Goal: Task Accomplishment & Management: Complete application form

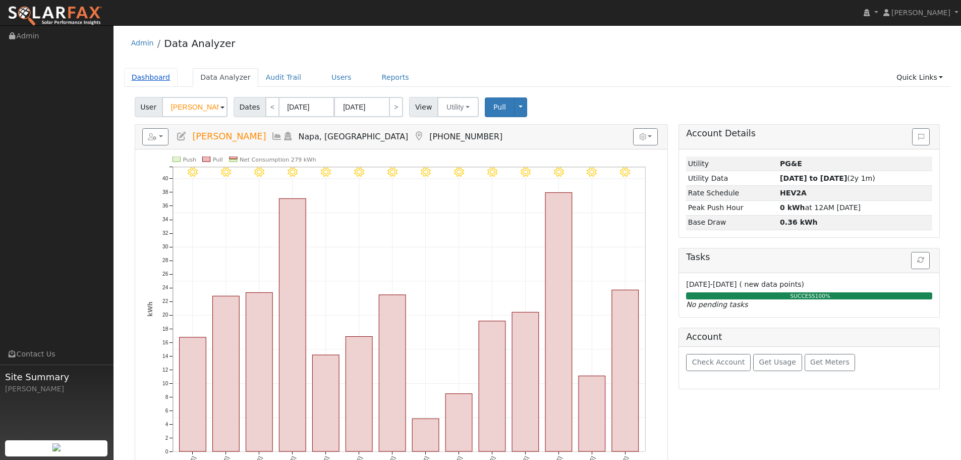
click at [154, 76] on link "Dashboard" at bounding box center [151, 77] width 54 height 19
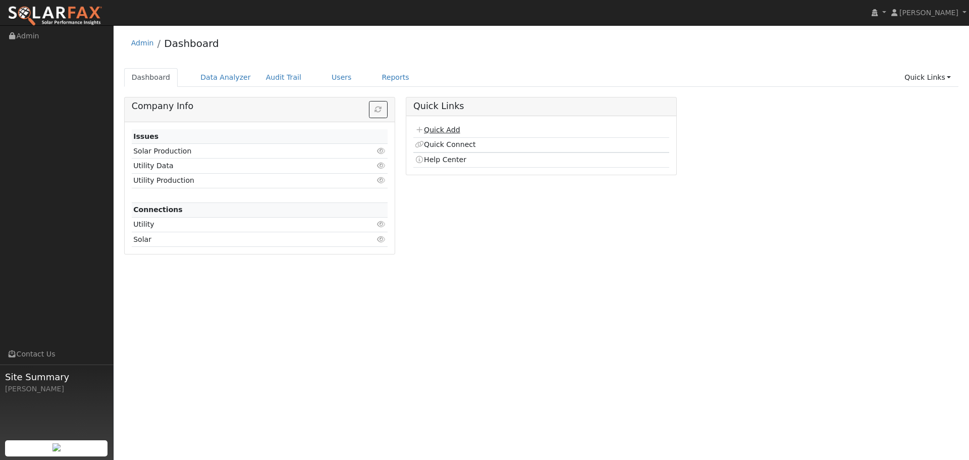
click at [454, 131] on link "Quick Add" at bounding box center [437, 130] width 45 height 8
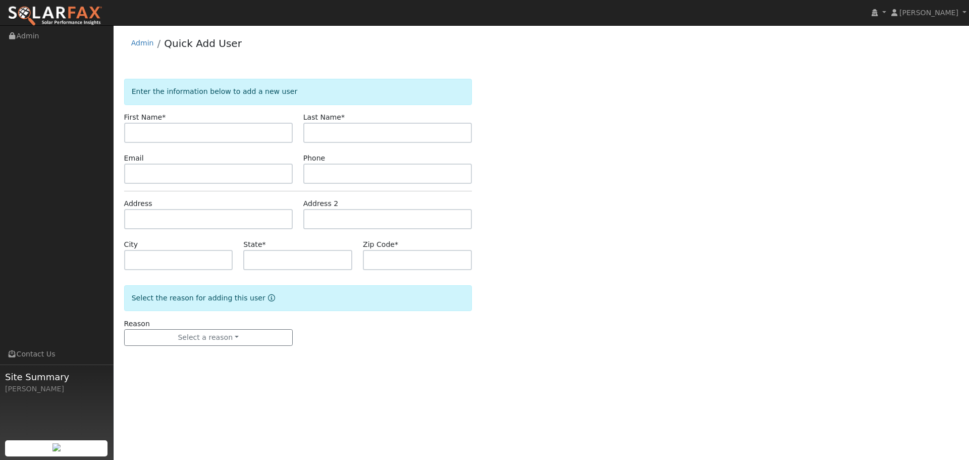
click at [209, 132] on input "text" at bounding box center [208, 133] width 169 height 20
type input "Kelly"
type input "Thomas"
click at [177, 182] on input "text" at bounding box center [208, 173] width 169 height 20
paste input "kellyjthomas@comcast.net"
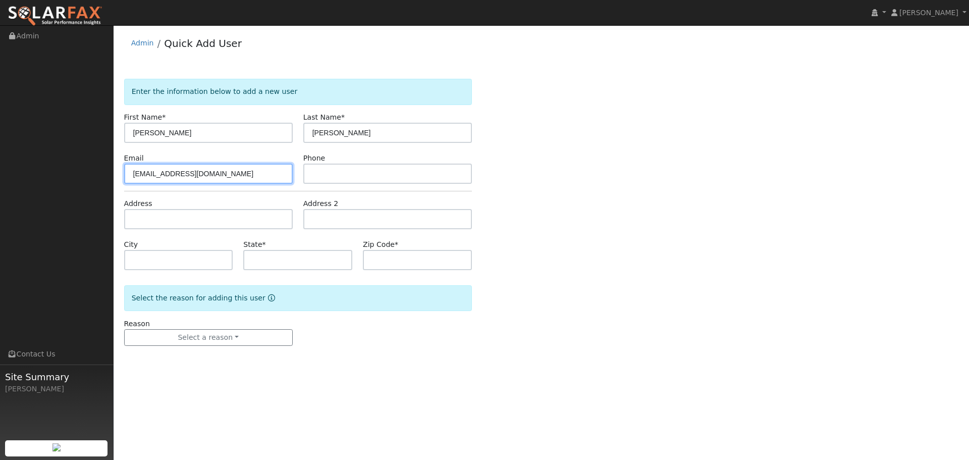
type input "kellyjthomas@comcast.net"
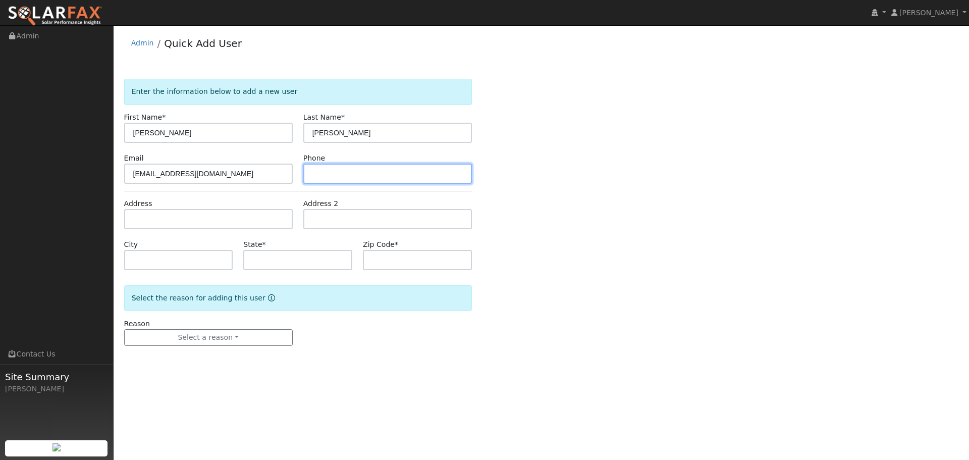
click at [369, 170] on input "text" at bounding box center [387, 173] width 169 height 20
paste input "(707) 410-6976"
type input "(707) 410-6976"
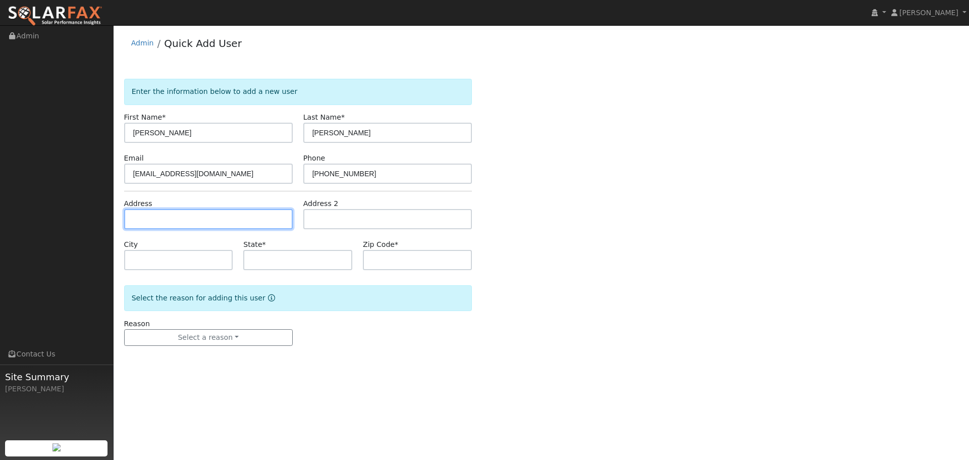
click at [172, 218] on input "text" at bounding box center [208, 219] width 169 height 20
paste input "196 Andrea Dr"
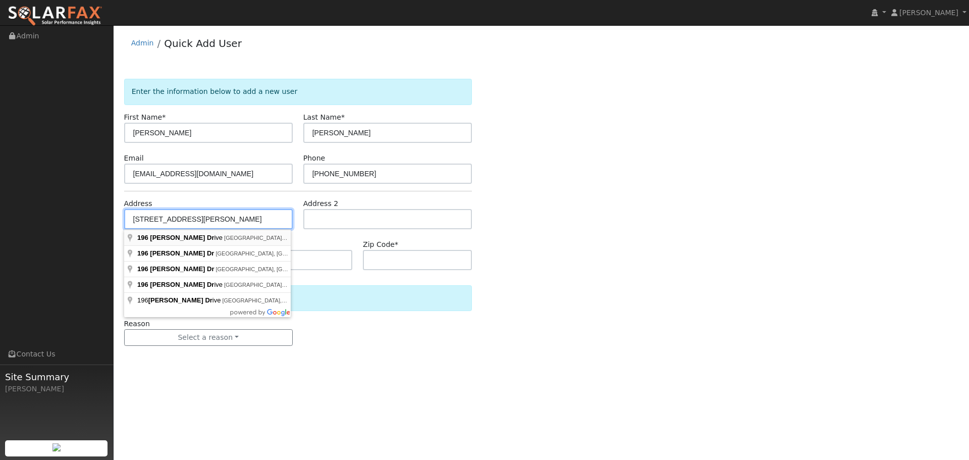
type input "[STREET_ADDRESS][PERSON_NAME]"
type input "Vacaville"
type input "CA"
type input "95687"
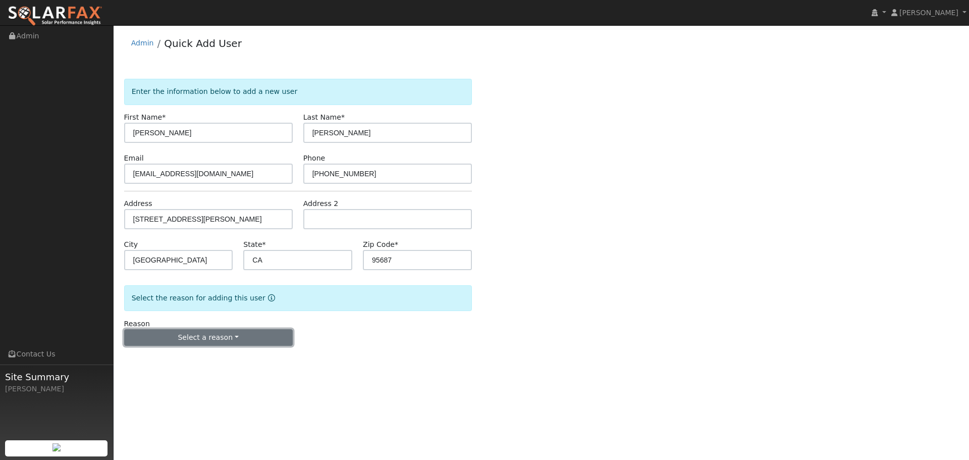
click at [213, 340] on button "Select a reason" at bounding box center [208, 337] width 169 height 17
click at [169, 361] on link "New lead" at bounding box center [181, 358] width 112 height 14
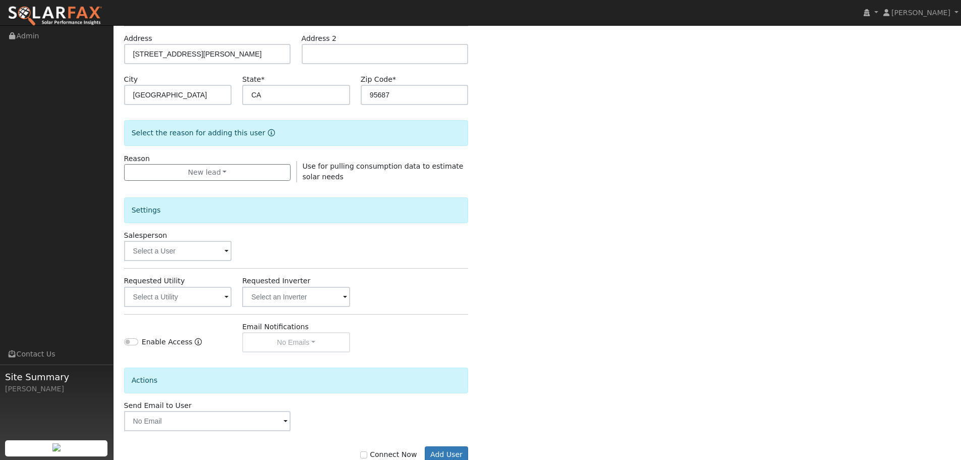
scroll to position [194, 0]
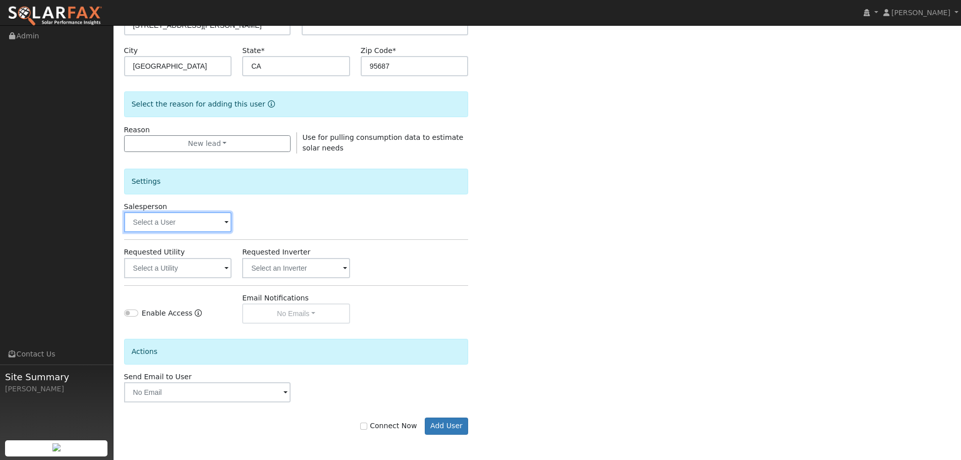
click at [179, 222] on input "text" at bounding box center [178, 222] width 108 height 20
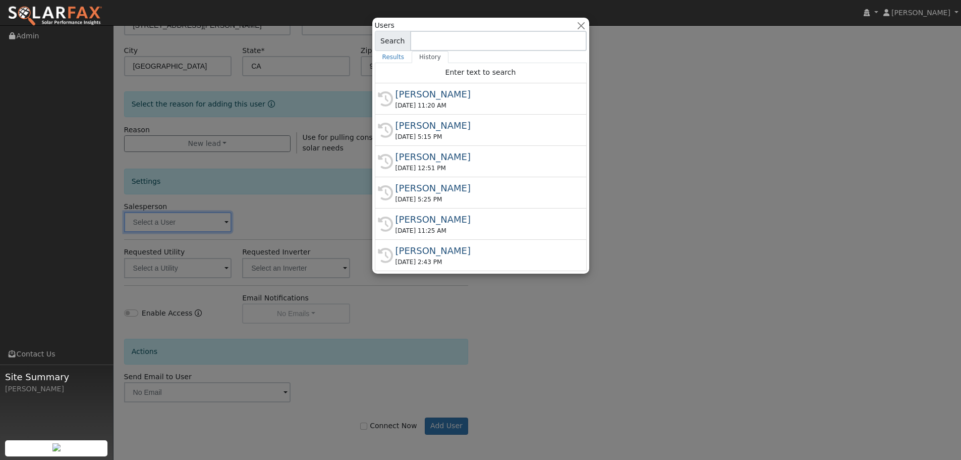
click at [430, 45] on input at bounding box center [498, 41] width 177 height 20
click at [469, 46] on input at bounding box center [498, 41] width 177 height 20
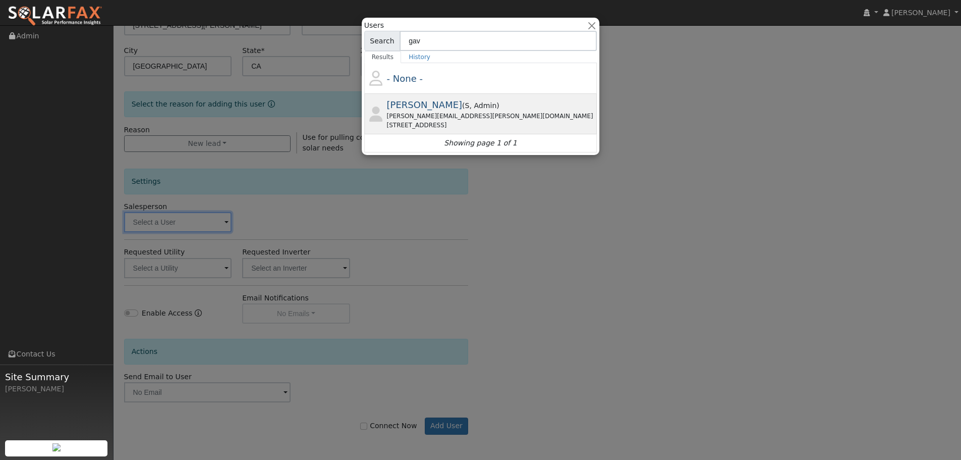
type input "gav"
click at [439, 110] on span "Gavin Steiner" at bounding box center [425, 104] width 76 height 11
type input "Gavin Steiner"
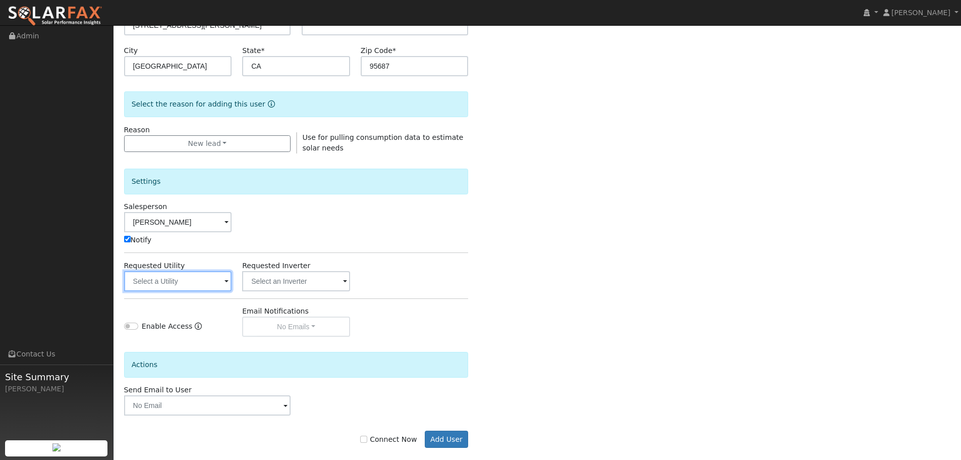
click at [195, 287] on input "text" at bounding box center [178, 281] width 108 height 20
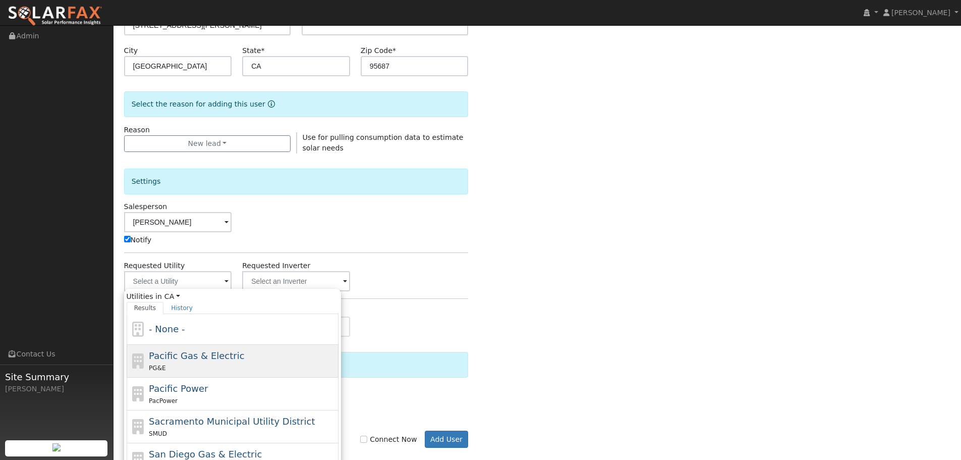
click at [211, 355] on span "Pacific Gas & Electric" at bounding box center [196, 355] width 95 height 11
type input "Pacific Gas & Electric"
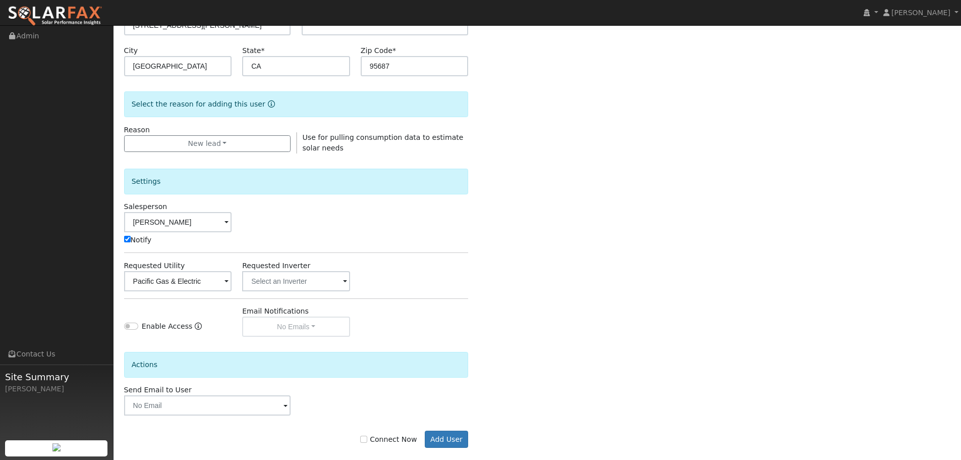
click at [381, 436] on label "Connect Now" at bounding box center [388, 439] width 57 height 11
click at [367, 436] on input "Connect Now" at bounding box center [363, 438] width 7 height 7
checkbox input "true"
click at [461, 438] on button "Add User" at bounding box center [447, 438] width 44 height 17
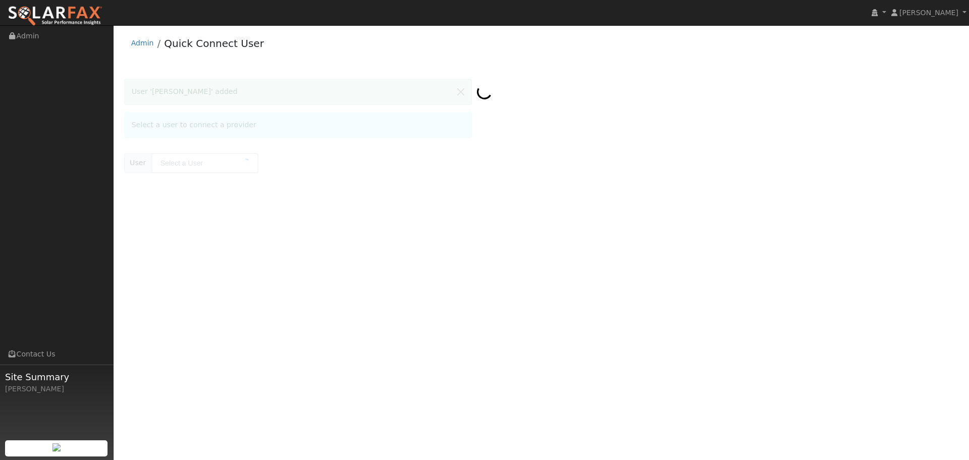
type input "[PERSON_NAME]"
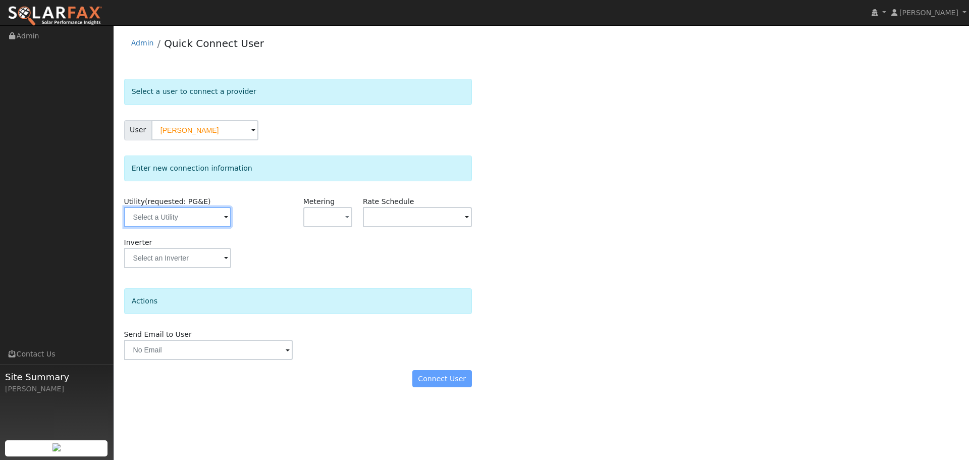
click at [168, 211] on input "text" at bounding box center [177, 217] width 107 height 20
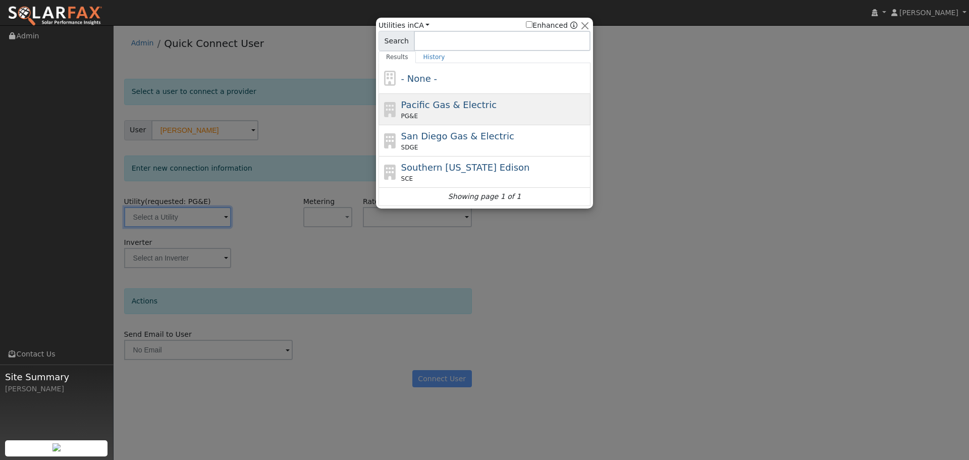
click at [430, 103] on span "Pacific Gas & Electric" at bounding box center [448, 104] width 95 height 11
type input "PG&E"
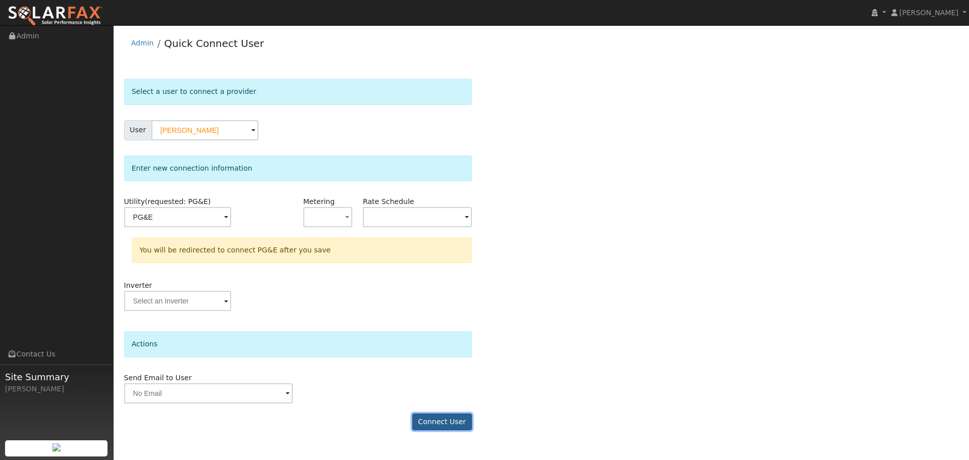
click at [446, 424] on button "Connect User" at bounding box center [442, 421] width 60 height 17
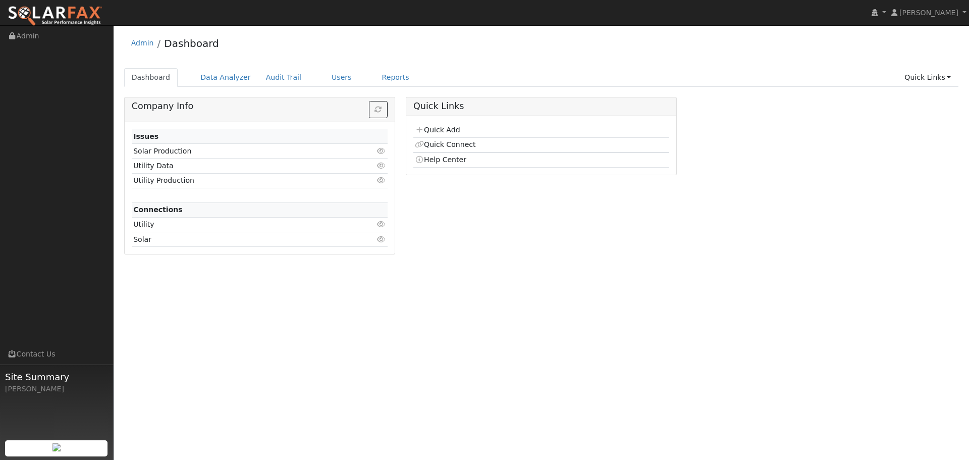
click at [236, 77] on link "Data Analyzer" at bounding box center [226, 77] width 66 height 19
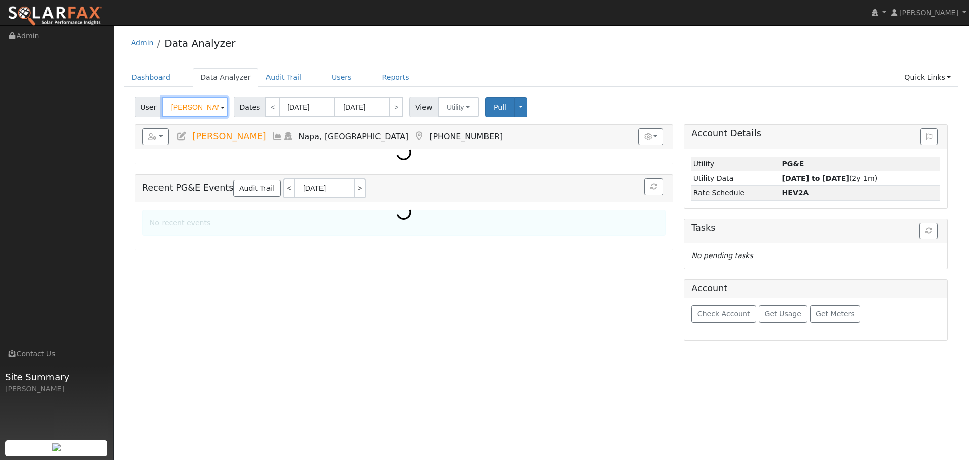
click at [188, 110] on input "Natalia Wang" at bounding box center [195, 107] width 66 height 20
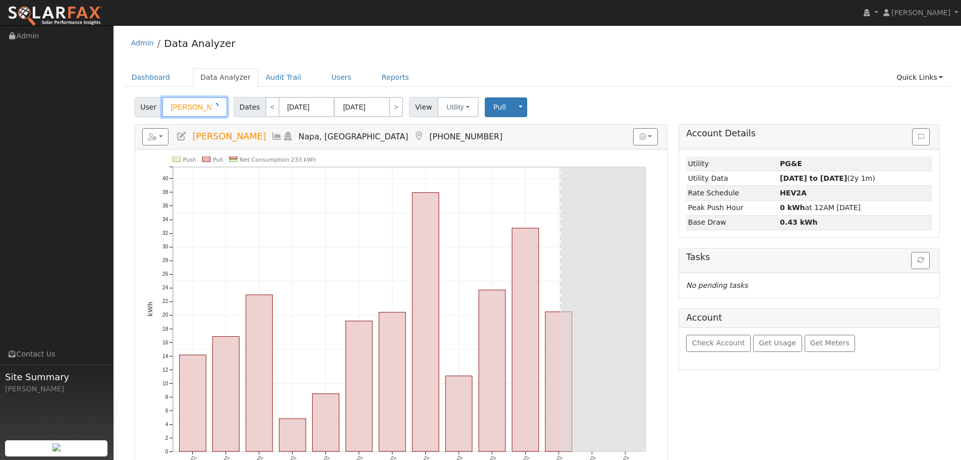
click at [188, 110] on input "Natalia Wang" at bounding box center [195, 107] width 66 height 20
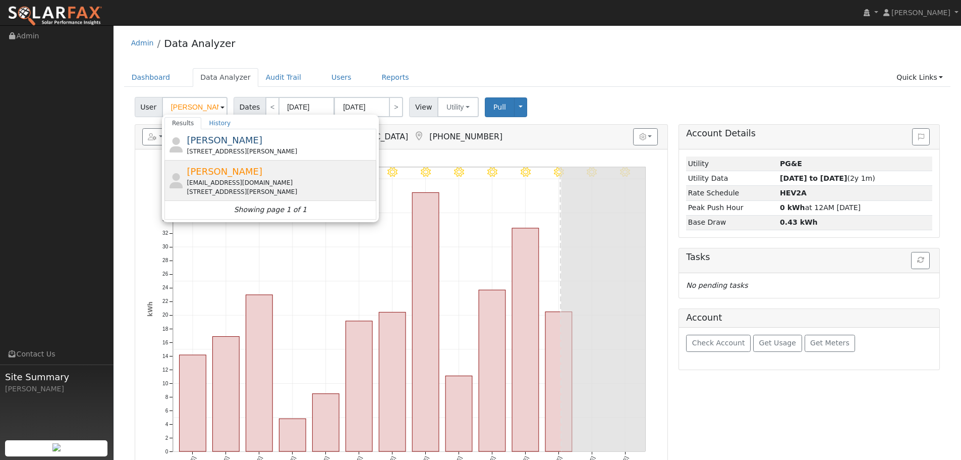
click at [289, 172] on div "Kelly Thomas kellyjthomas@comcast.net 196 Andrea Drive, Vacaville, CA 95687" at bounding box center [280, 180] width 187 height 32
type input "[PERSON_NAME]"
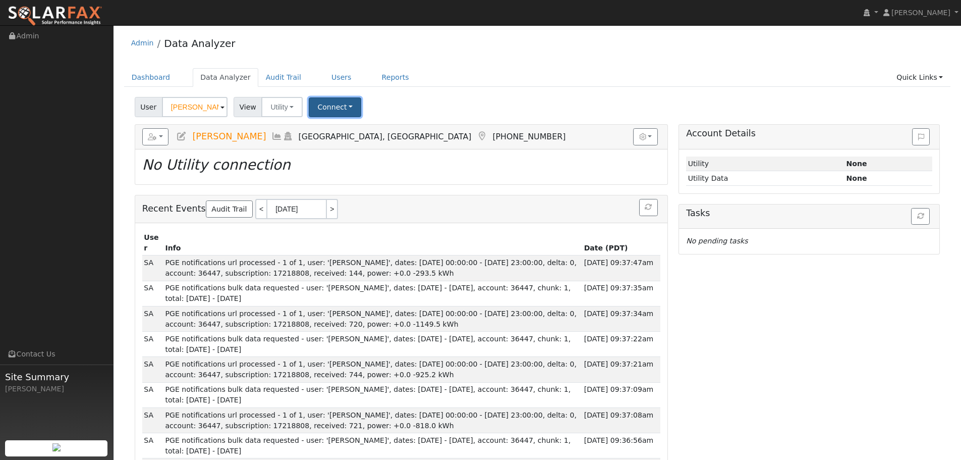
click at [323, 109] on button "Connect" at bounding box center [335, 107] width 52 height 20
click at [334, 127] on link "Select a Provider" at bounding box center [349, 129] width 79 height 14
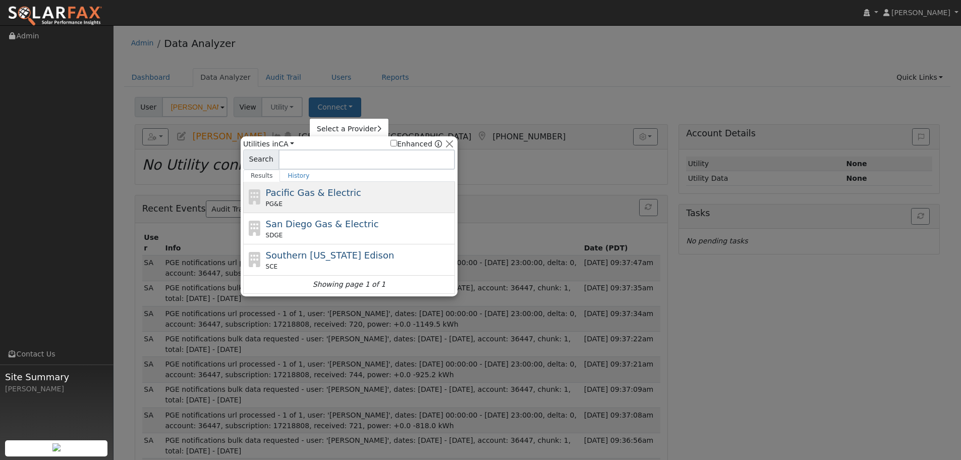
click at [324, 193] on span "Pacific Gas & Electric" at bounding box center [313, 192] width 95 height 11
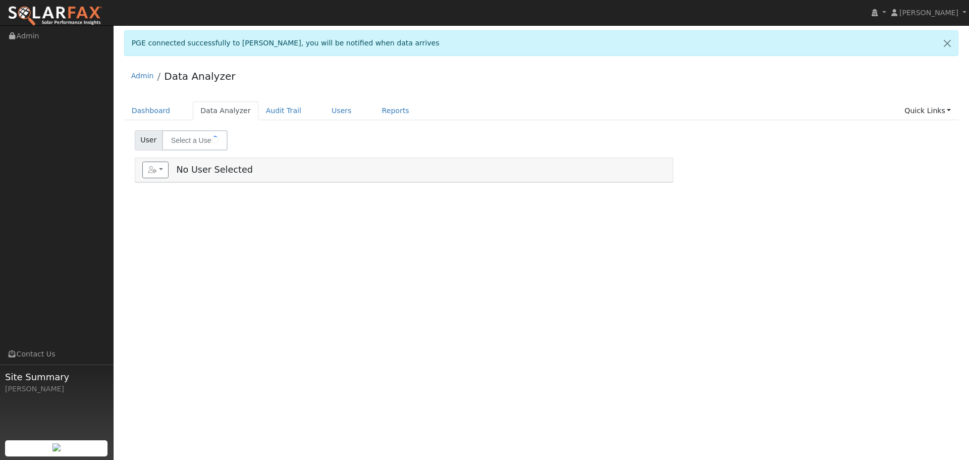
type input "[PERSON_NAME]"
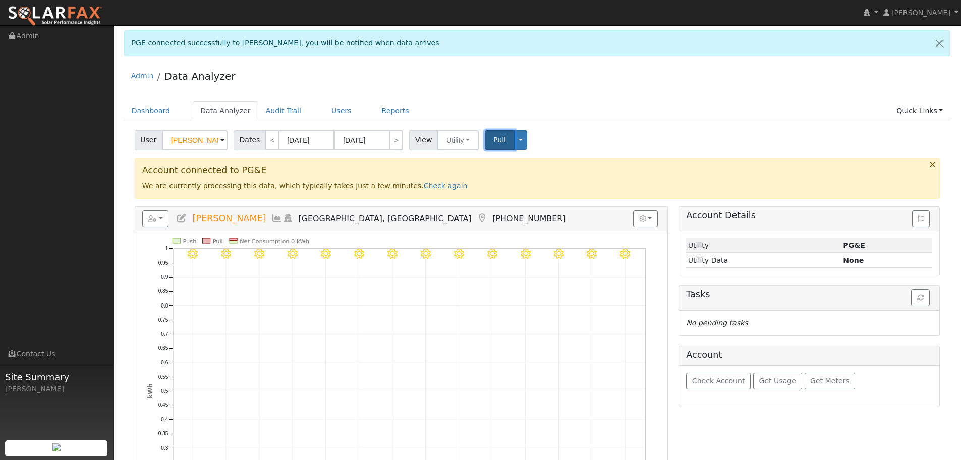
click at [493, 144] on span "Pull" at bounding box center [499, 140] width 13 height 8
click at [914, 297] on h5 "Tasks" at bounding box center [809, 294] width 246 height 11
